Goal: Task Accomplishment & Management: Use online tool/utility

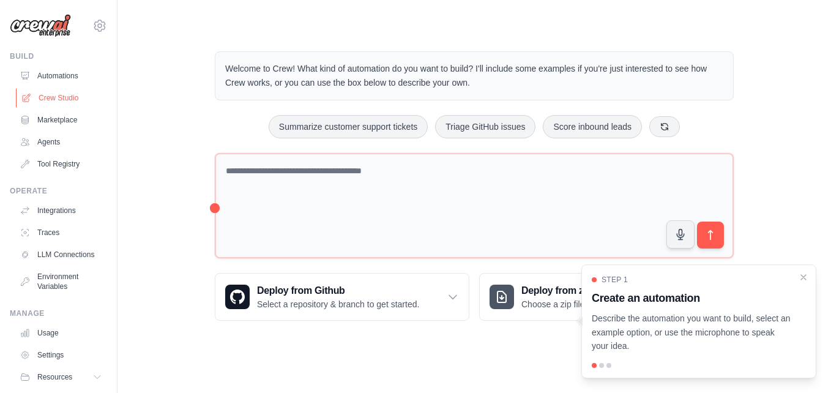
click at [62, 91] on link "Crew Studio" at bounding box center [62, 98] width 92 height 20
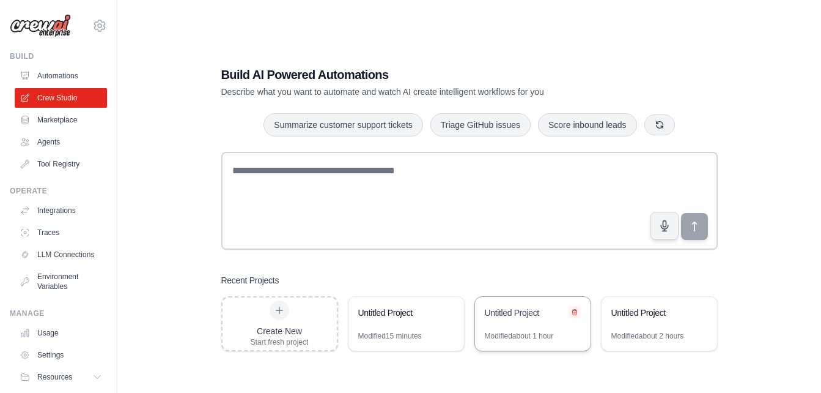
click at [576, 314] on icon at bounding box center [574, 311] width 7 height 7
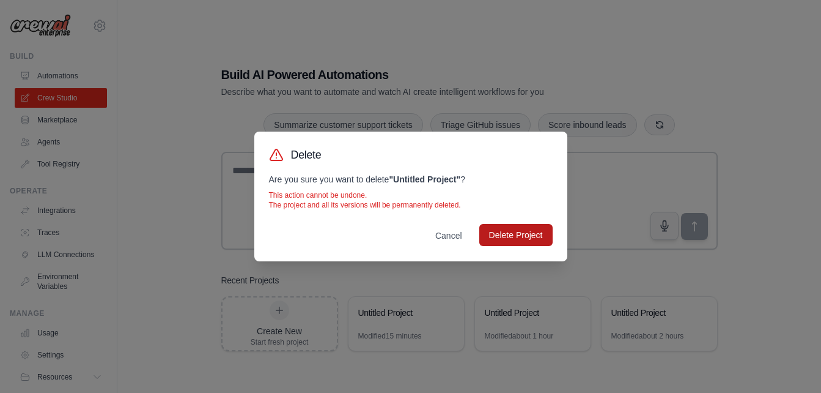
click at [508, 236] on button "Delete Project" at bounding box center [516, 235] width 73 height 22
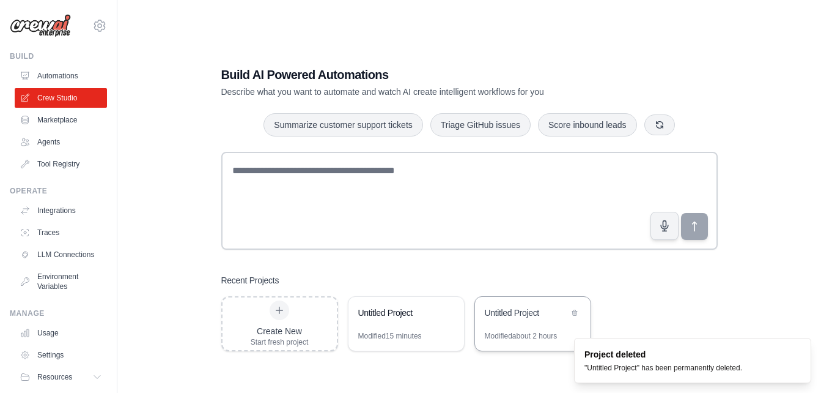
click at [523, 317] on div "Untitled Project" at bounding box center [527, 312] width 84 height 12
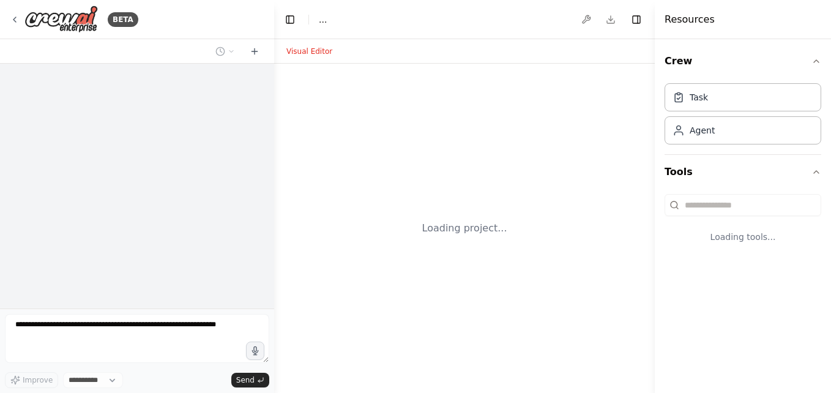
select select "****"
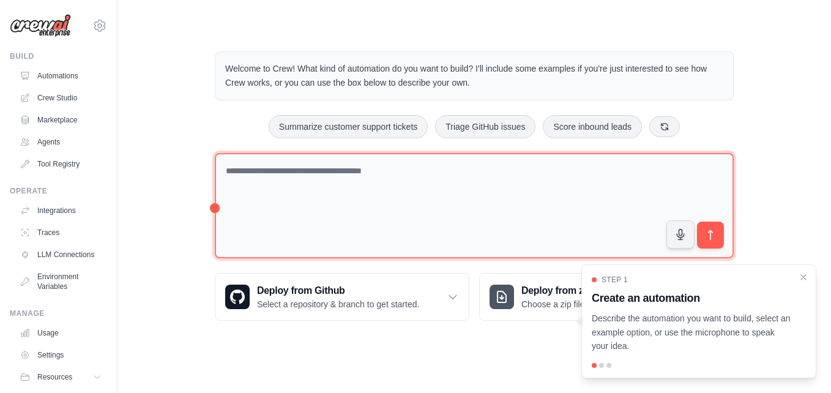
click at [522, 207] on textarea at bounding box center [474, 206] width 519 height 106
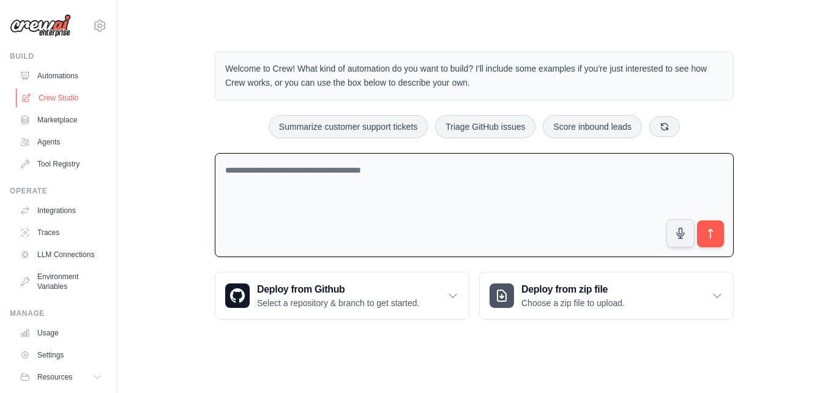
click at [50, 91] on link "Crew Studio" at bounding box center [62, 98] width 92 height 20
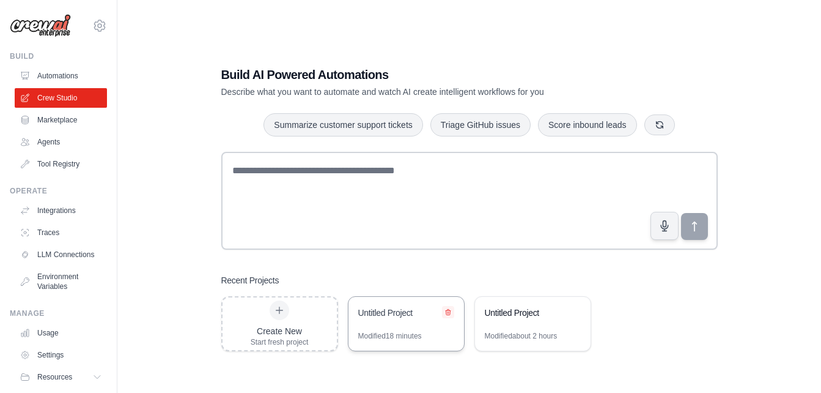
click at [448, 312] on icon at bounding box center [448, 312] width 5 height 6
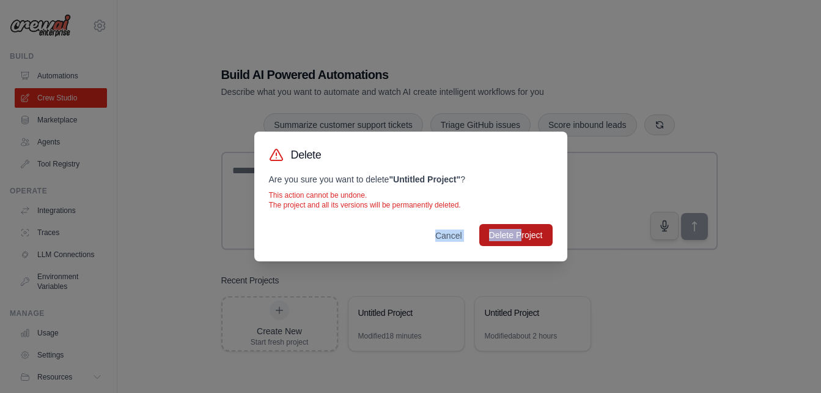
drag, startPoint x: 524, startPoint y: 202, endPoint x: 521, endPoint y: 246, distance: 44.1
click at [521, 246] on div "Delete Are you sure you want to delete " Untitled Project " ? This action canno…" at bounding box center [410, 197] width 313 height 130
drag, startPoint x: 521, startPoint y: 246, endPoint x: 519, endPoint y: 230, distance: 16.0
click at [519, 230] on button "Delete Project" at bounding box center [516, 235] width 73 height 22
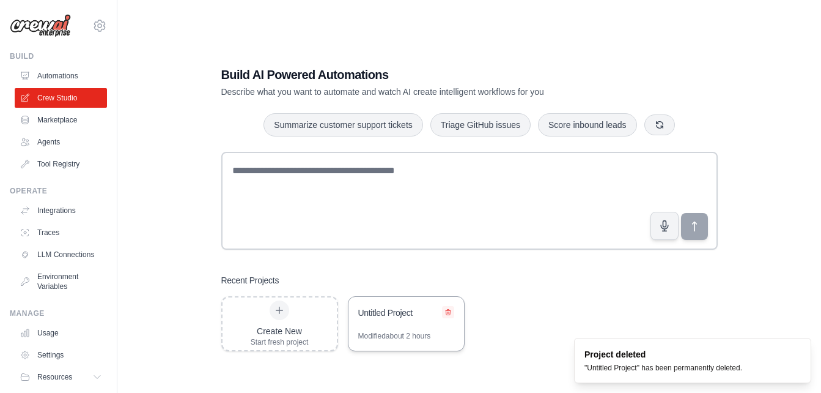
click at [449, 310] on icon at bounding box center [448, 312] width 5 height 6
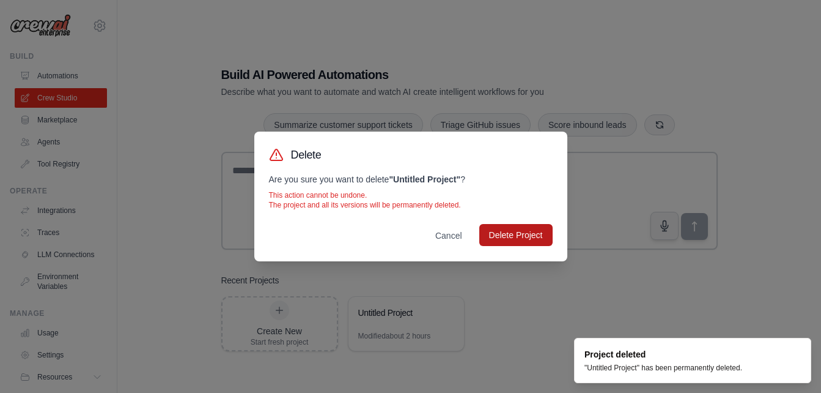
click at [502, 232] on button "Delete Project" at bounding box center [516, 235] width 73 height 22
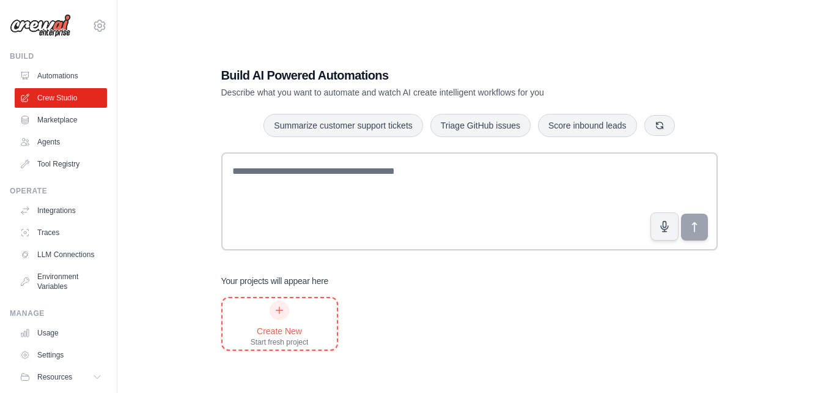
click at [320, 321] on div "Create New Start fresh project" at bounding box center [280, 323] width 114 height 51
